Goal: Task Accomplishment & Management: Manage account settings

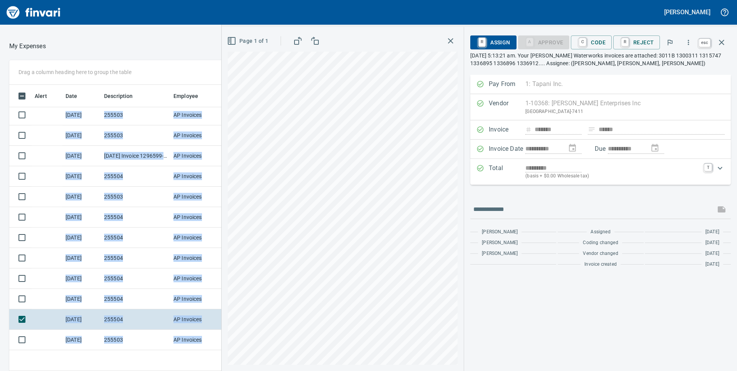
scroll to position [280, 508]
click at [725, 43] on icon "button" at bounding box center [721, 42] width 9 height 9
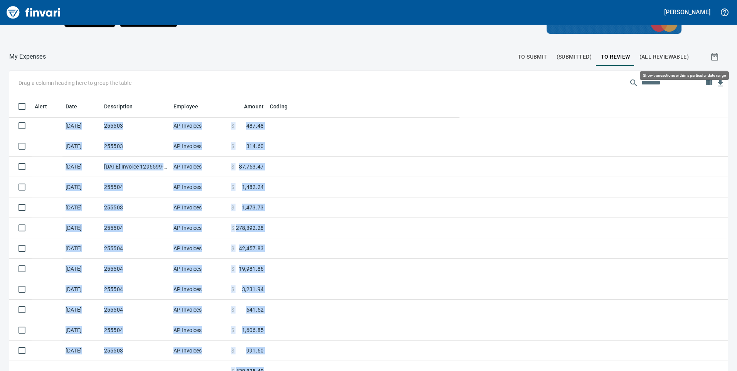
scroll to position [280, 701]
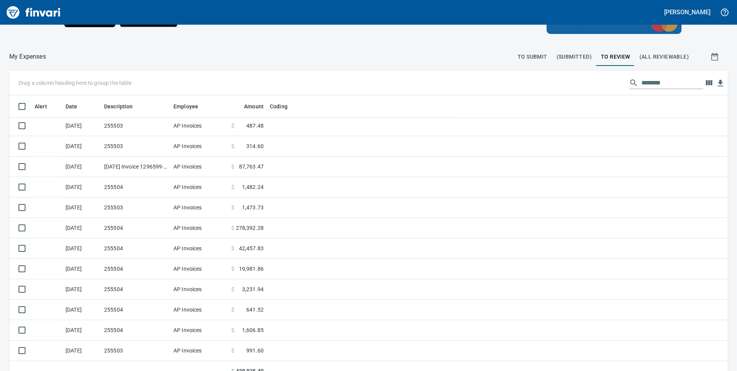
click at [337, 52] on div at bounding box center [279, 56] width 467 height 19
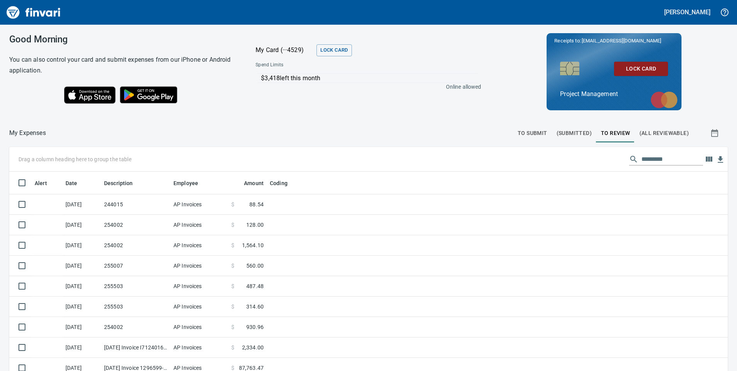
scroll to position [280, 701]
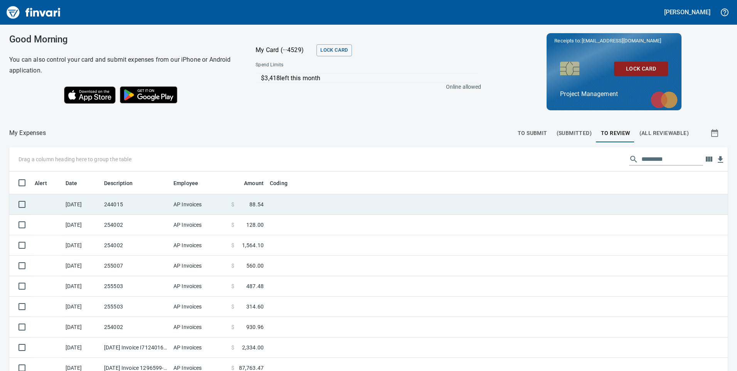
click at [188, 208] on td "AP Invoices" at bounding box center [199, 204] width 58 height 20
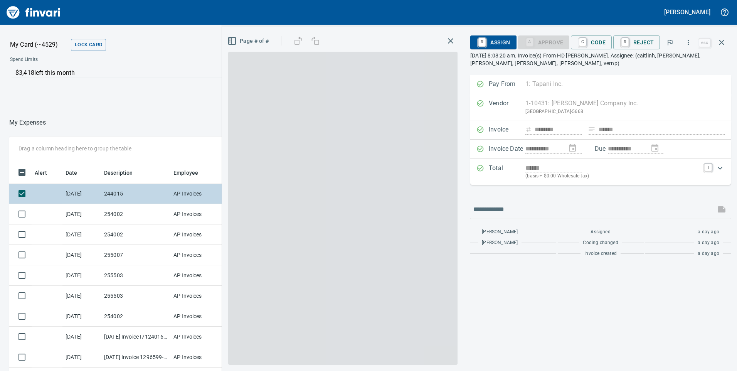
scroll to position [280, 508]
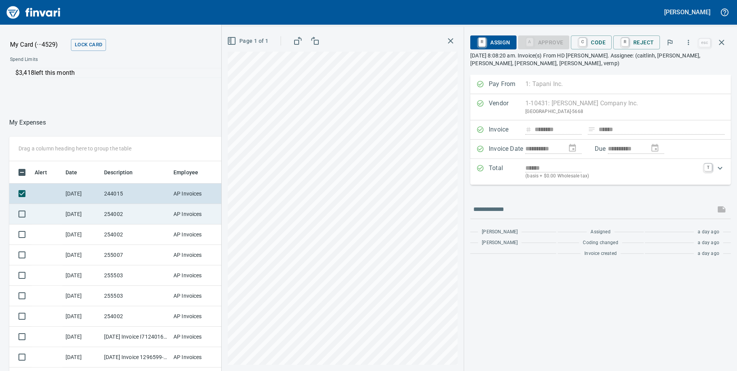
click at [114, 208] on td "254002" at bounding box center [135, 214] width 69 height 20
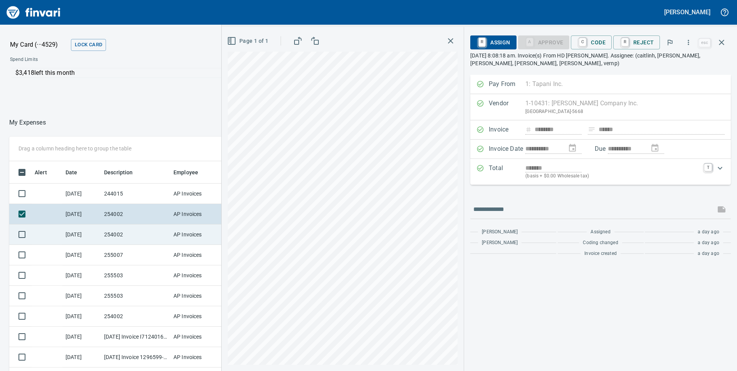
click at [125, 227] on td "254002" at bounding box center [135, 234] width 69 height 20
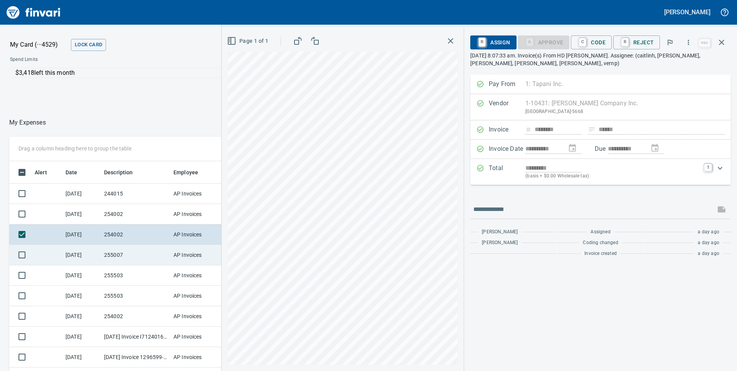
click at [128, 259] on td "255007" at bounding box center [135, 255] width 69 height 20
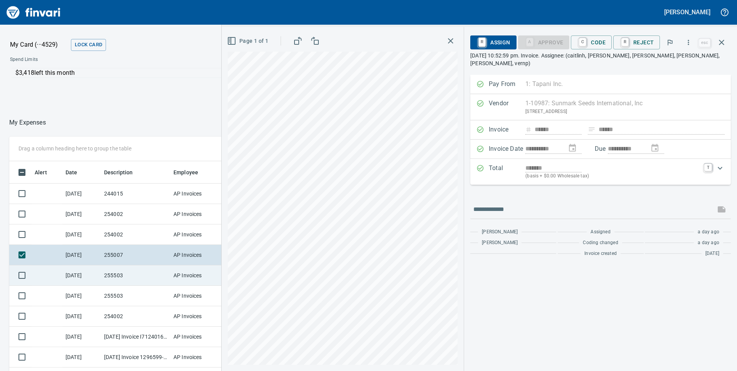
click at [131, 276] on td "255503" at bounding box center [135, 275] width 69 height 20
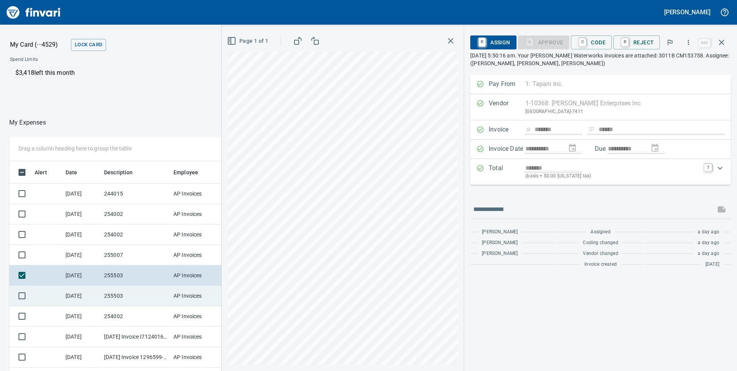
click at [122, 294] on td "255503" at bounding box center [135, 296] width 69 height 20
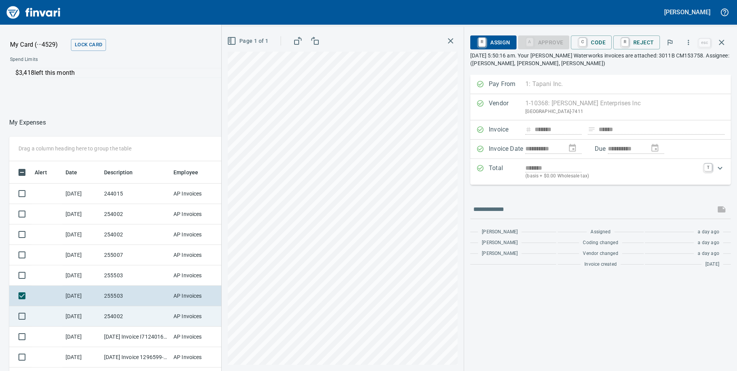
click at [122, 316] on td "254002" at bounding box center [135, 316] width 69 height 20
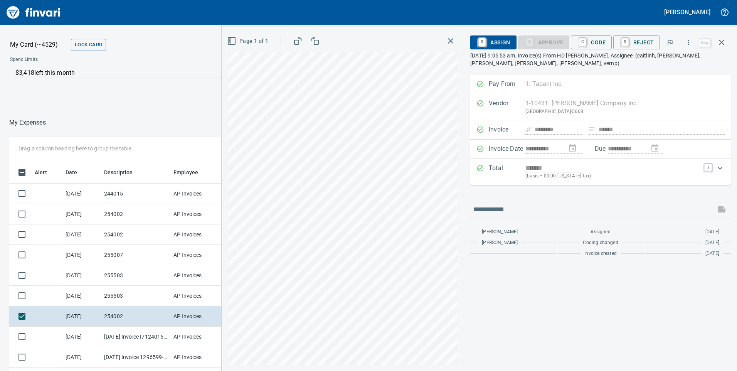
click at [455, 39] on icon "button" at bounding box center [450, 40] width 9 height 9
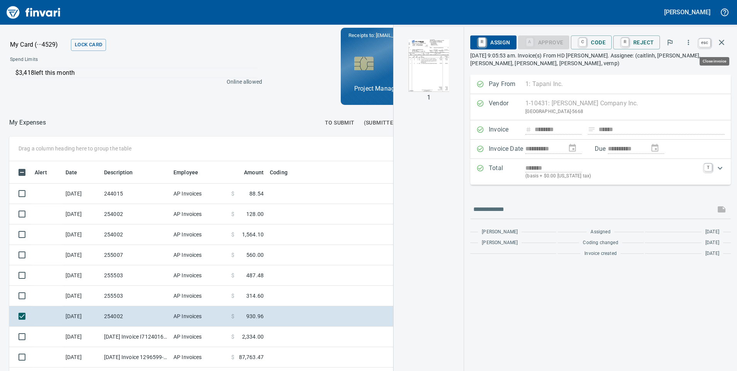
scroll to position [280, 508]
click at [724, 44] on icon "button" at bounding box center [721, 42] width 5 height 5
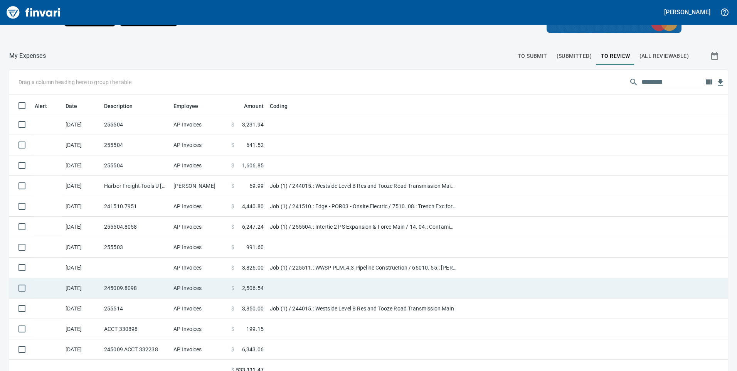
scroll to position [87, 0]
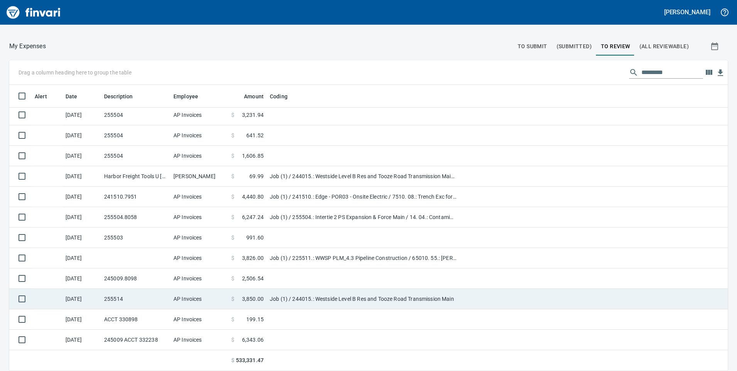
click at [252, 296] on span "3,850.00" at bounding box center [253, 299] width 22 height 8
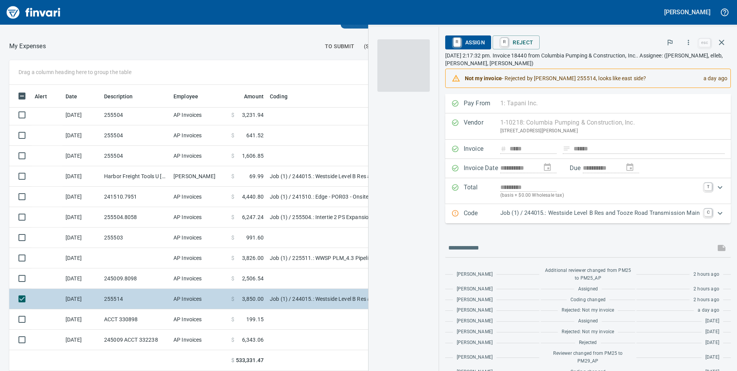
scroll to position [280, 508]
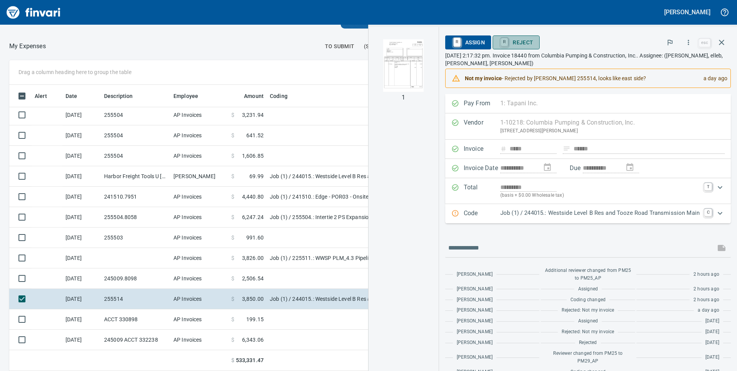
click at [517, 41] on span "R Reject" at bounding box center [516, 42] width 34 height 13
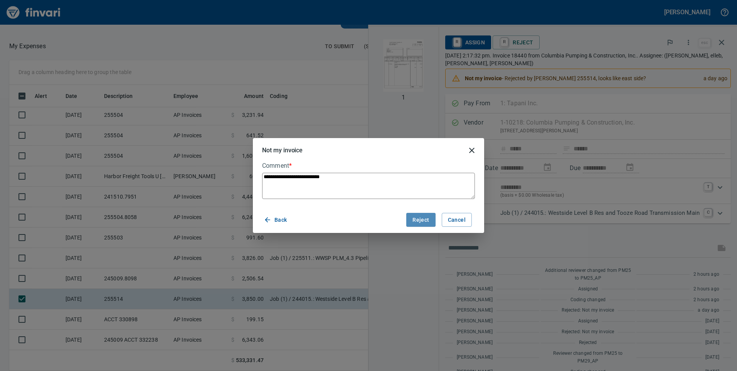
click at [426, 220] on span "Reject" at bounding box center [420, 220] width 17 height 10
type textarea "*"
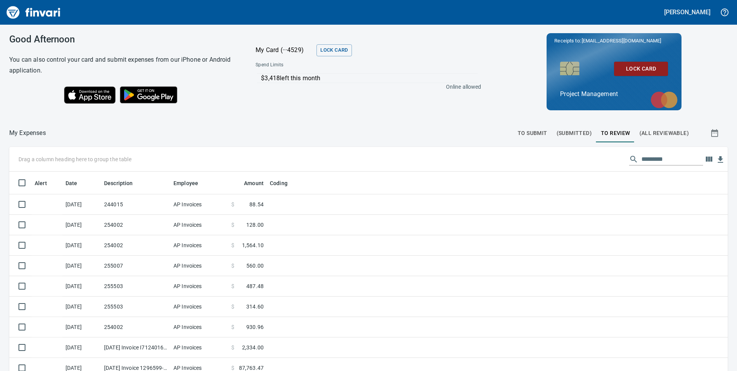
scroll to position [280, 701]
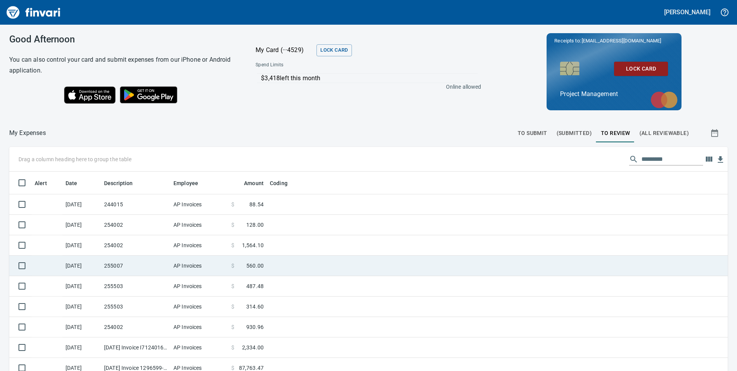
click at [133, 265] on td "255007" at bounding box center [135, 266] width 69 height 20
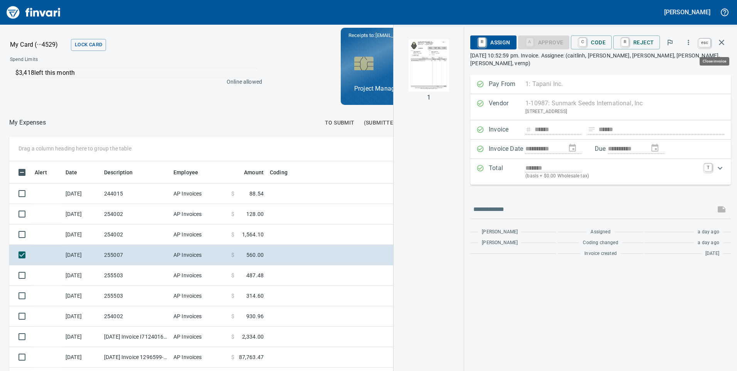
scroll to position [280, 508]
click at [719, 42] on icon "button" at bounding box center [721, 42] width 9 height 9
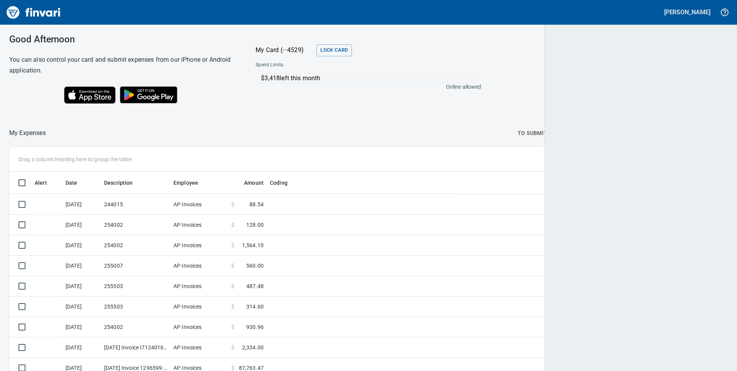
scroll to position [280, 701]
